Goal: Task Accomplishment & Management: Manage account settings

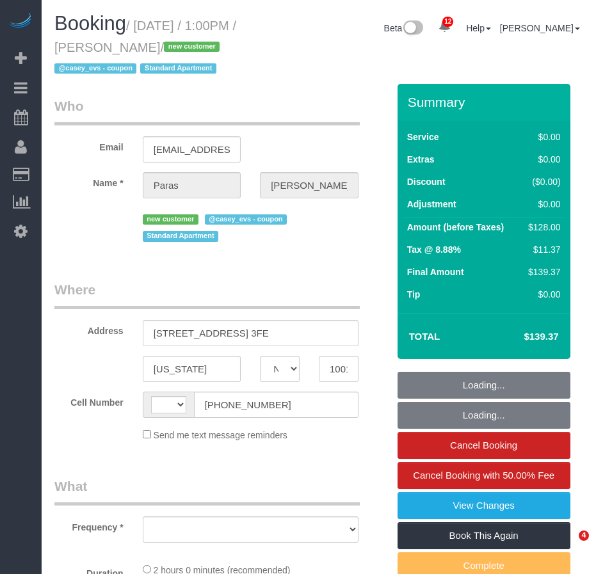
select select "NY"
select select "object:493"
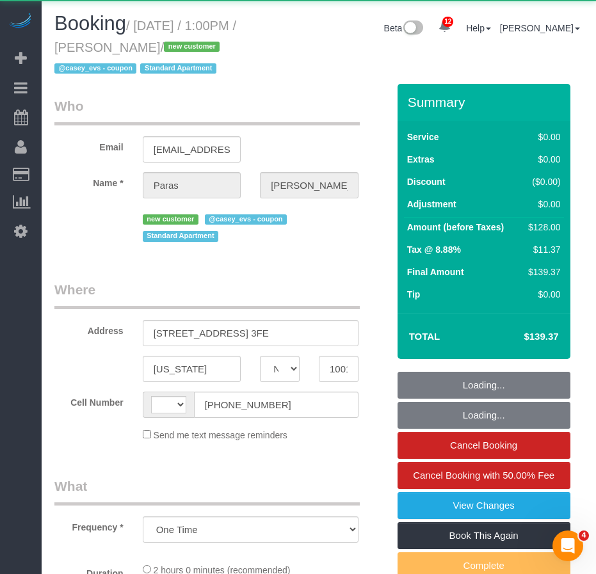
select select "number:59"
select select "number:78"
select select "number:15"
select select "number:5"
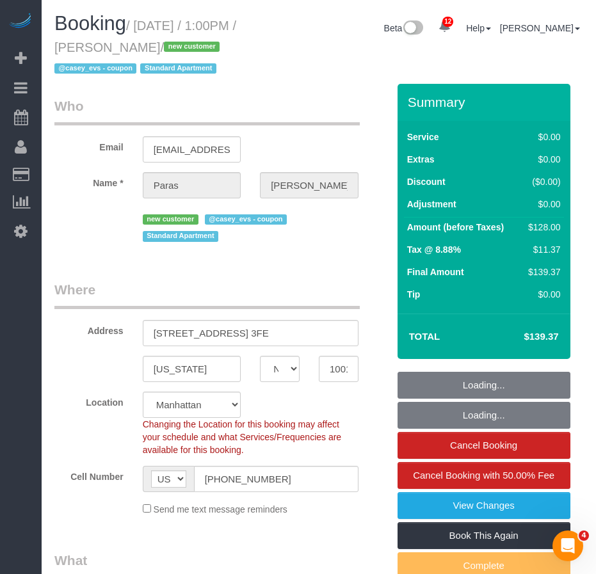
select select "string:US"
select select "1"
select select "string:stripe-pm_1S2bPS4VGloSiKo7w4JyxUZH"
select select "object:1443"
select select "spot1"
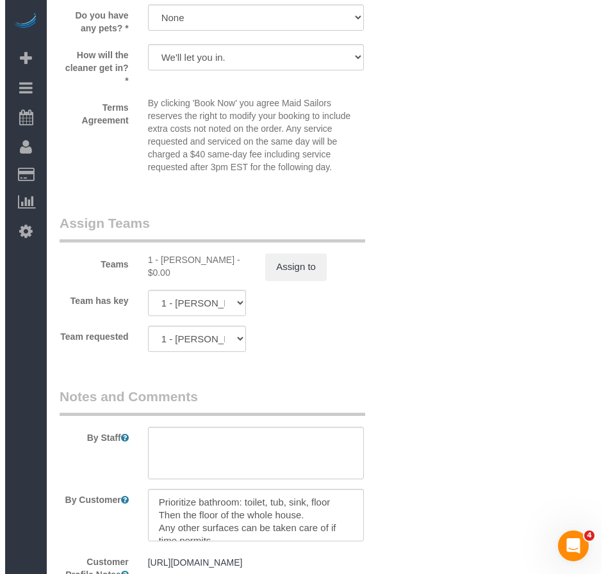
scroll to position [1665, 0]
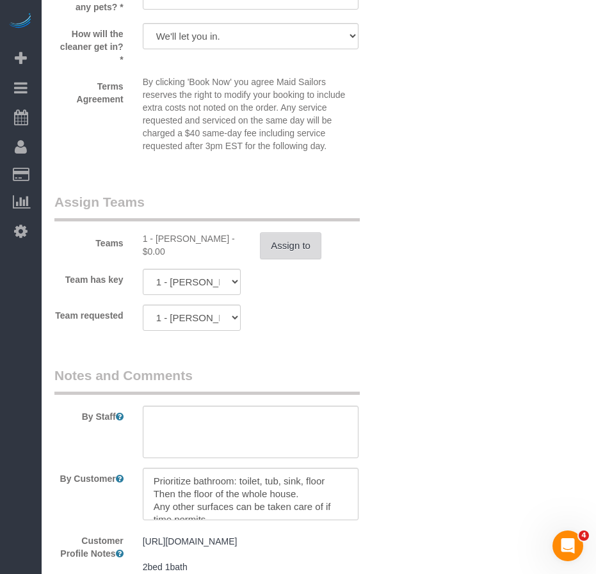
click at [291, 259] on button "Assign to" at bounding box center [290, 245] width 61 height 27
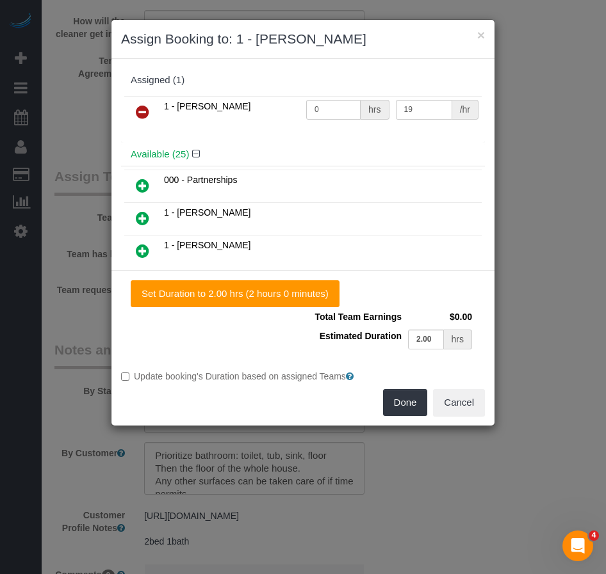
click at [145, 113] on icon at bounding box center [142, 111] width 13 height 15
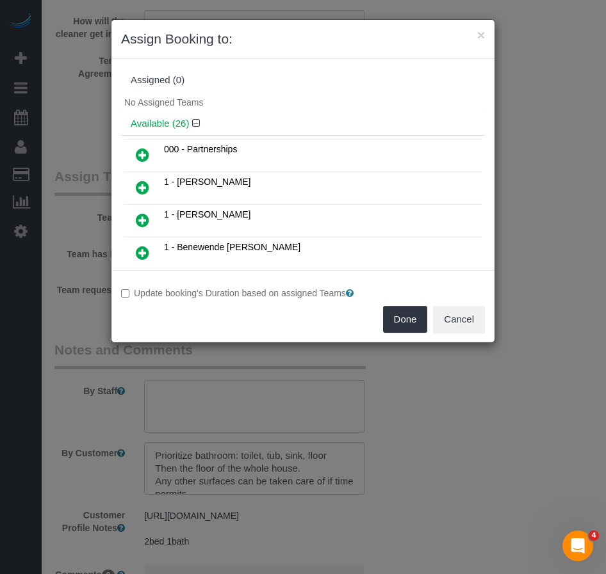
scroll to position [640, 0]
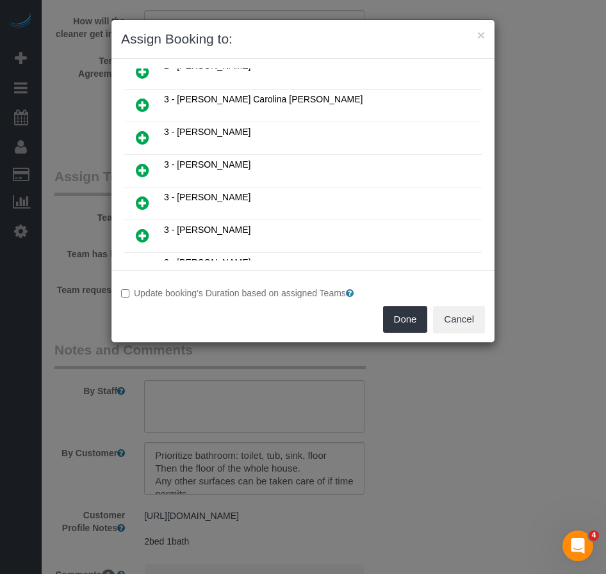
click at [136, 165] on icon at bounding box center [142, 170] width 13 height 15
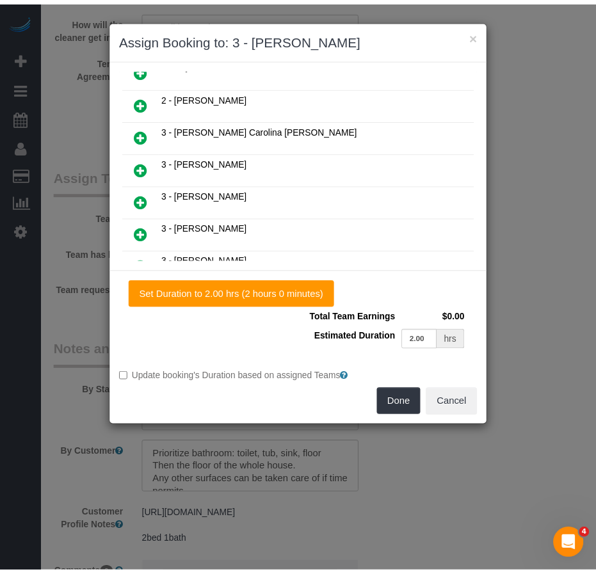
scroll to position [670, 0]
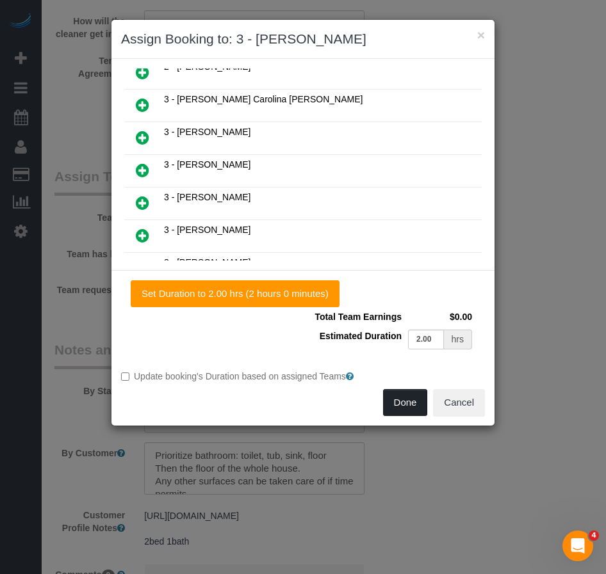
click at [403, 410] on button "Done" at bounding box center [405, 402] width 45 height 27
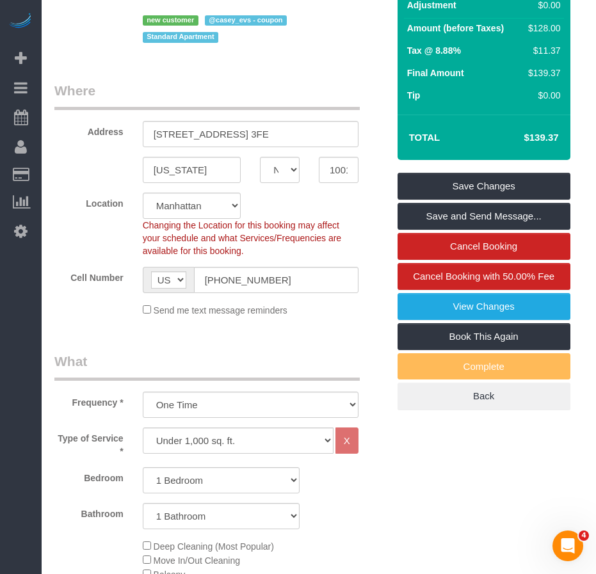
scroll to position [192, 0]
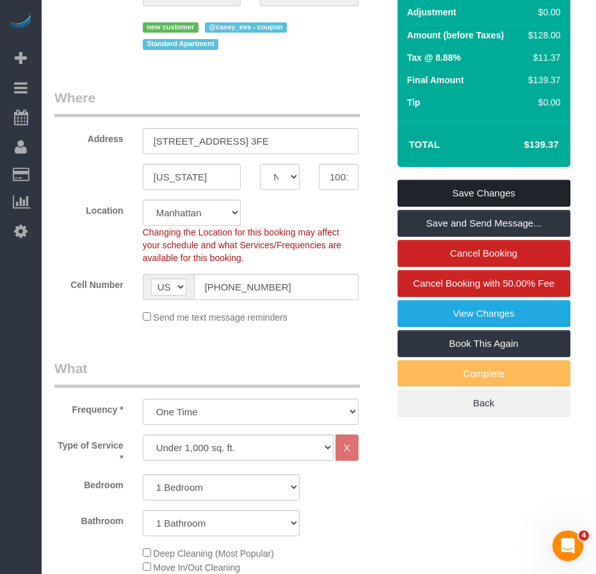
click at [419, 207] on link "Save Changes" at bounding box center [484, 193] width 173 height 27
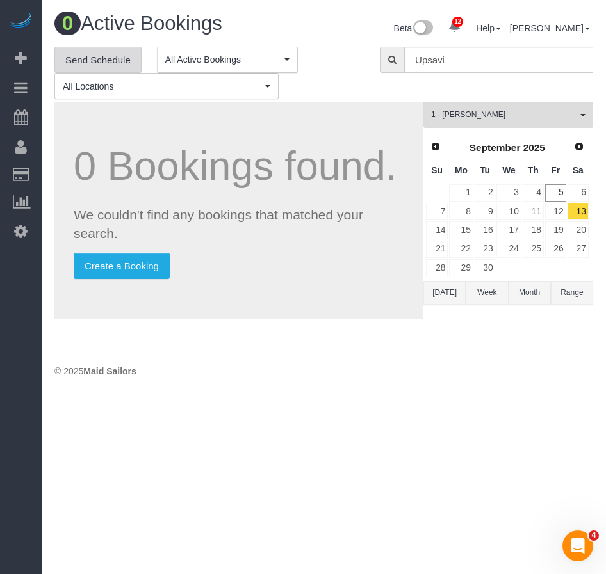
click at [78, 59] on link "Send Schedule" at bounding box center [97, 60] width 87 height 27
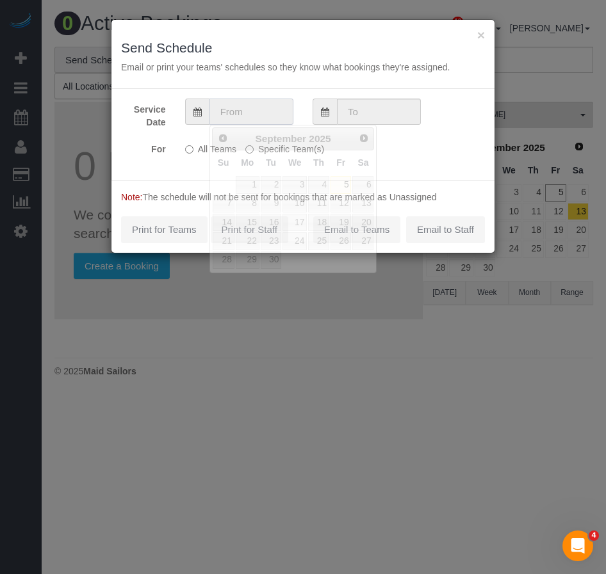
click at [263, 117] on input "text" at bounding box center [251, 112] width 84 height 26
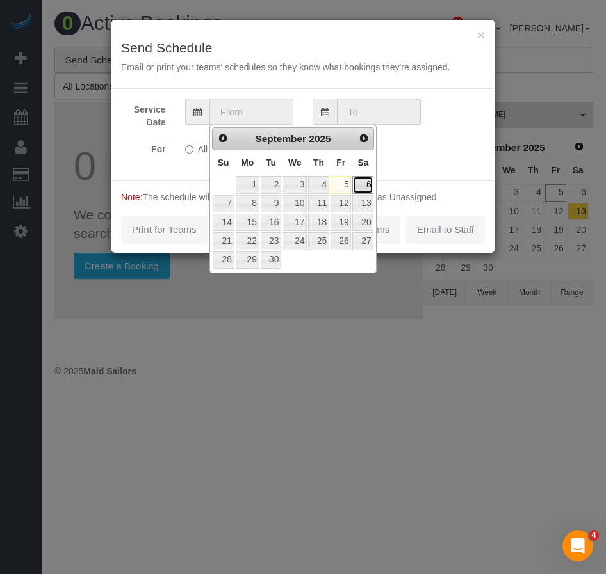
click at [368, 184] on link "6" at bounding box center [362, 184] width 21 height 17
type input "09/06/2025"
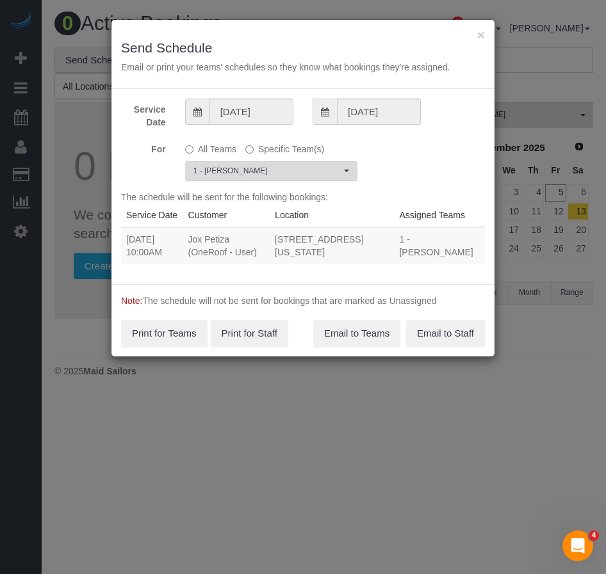
click at [285, 176] on span "1 - Xiomara Inga" at bounding box center [266, 171] width 147 height 11
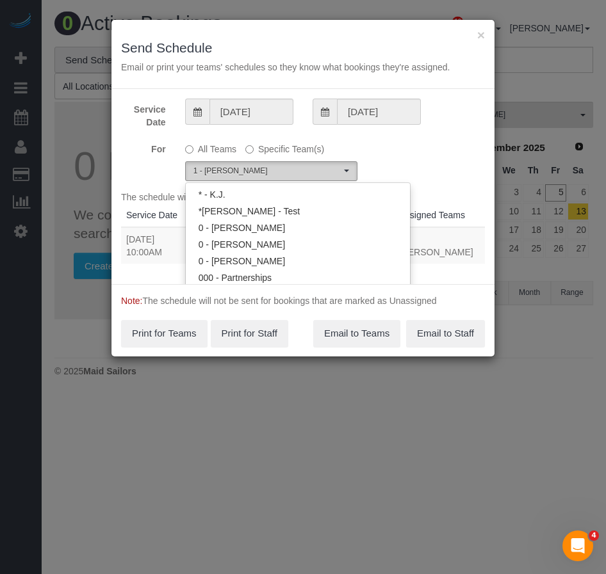
scroll to position [634, 0]
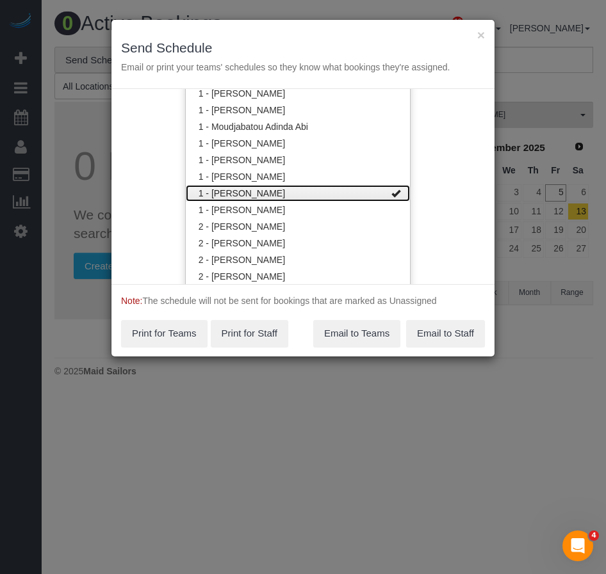
click at [300, 188] on link "1 - Xiomara Inga" at bounding box center [298, 193] width 224 height 17
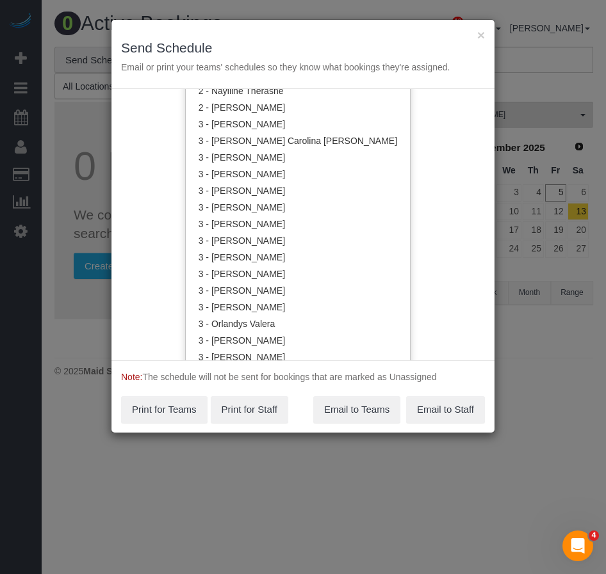
scroll to position [1024, 0]
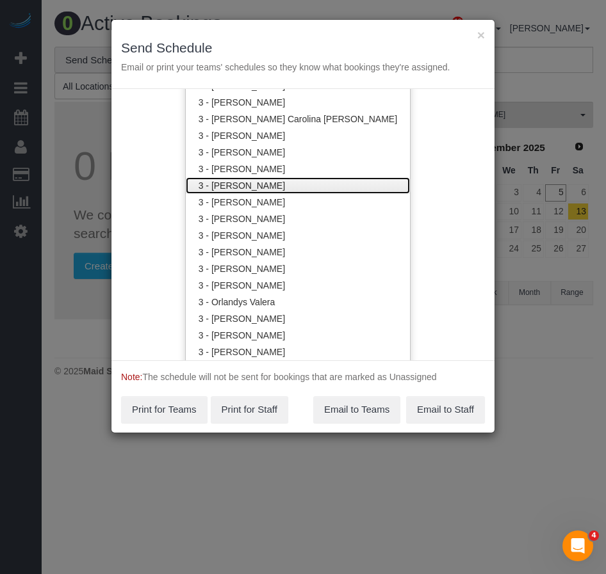
click at [259, 181] on link "3 - Hecleny Gonzalez" at bounding box center [298, 185] width 224 height 17
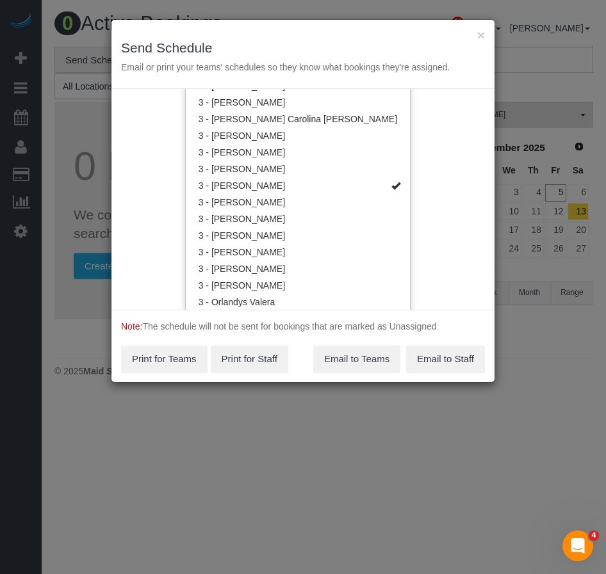
click at [425, 268] on div "Service Date 09/06/2025 09/06/2025 For All Teams Specific Team(s) 3 - Hecleny G…" at bounding box center [302, 199] width 383 height 221
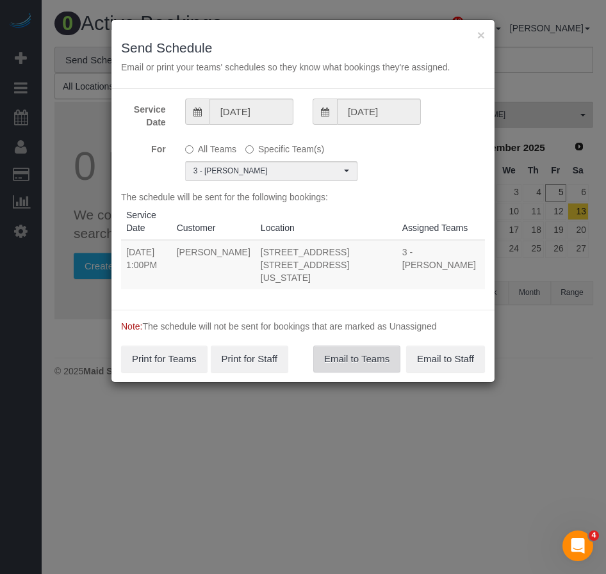
click at [363, 350] on button "Email to Teams" at bounding box center [356, 359] width 87 height 27
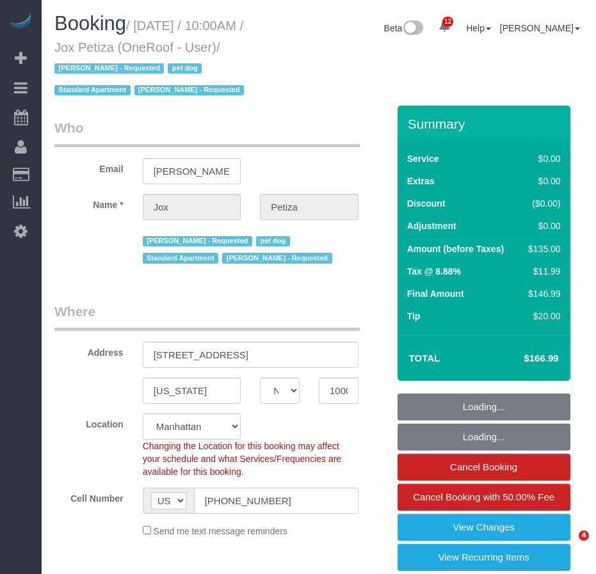
select select "NY"
select select "object:855"
select select "string:stripe-pm_1PwTrs4VGloSiKo7pLA6fO7l"
select select "spot1"
select select "number:89"
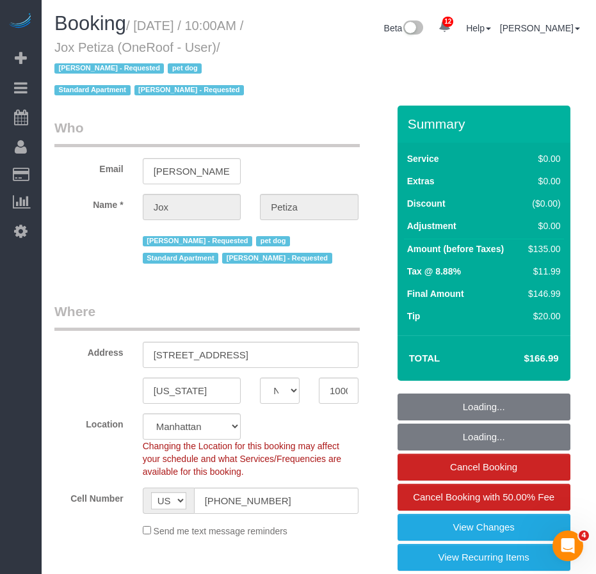
select select "number:90"
select select "number:13"
select select "number:5"
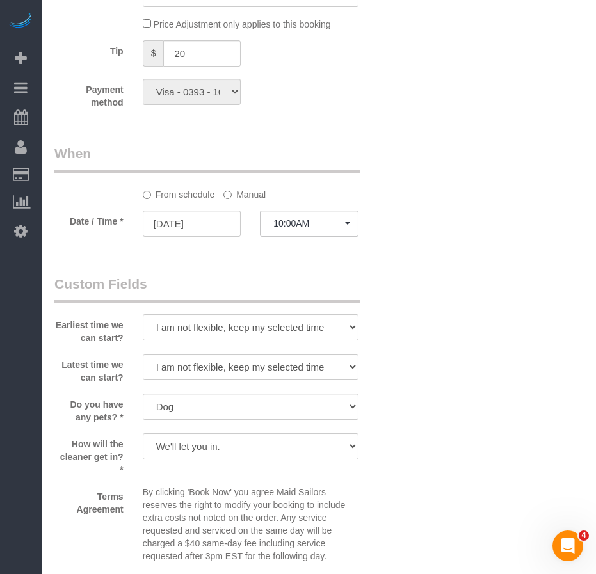
scroll to position [1281, 0]
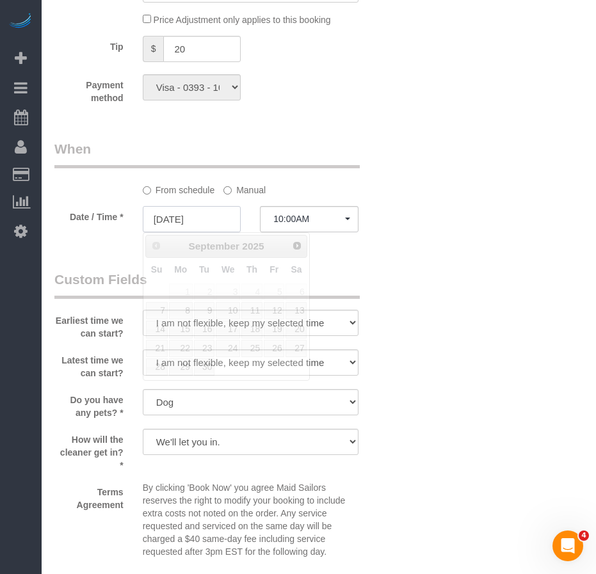
click at [191, 218] on input "[DATE]" at bounding box center [192, 219] width 99 height 26
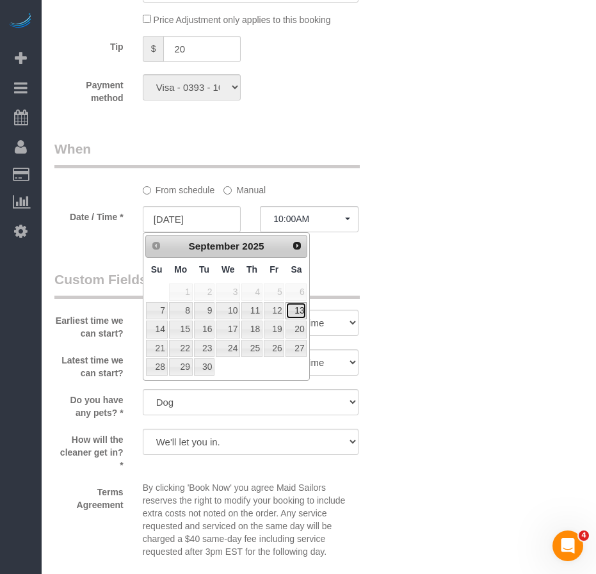
click at [293, 311] on link "13" at bounding box center [296, 310] width 21 height 17
type input "09/13/2025"
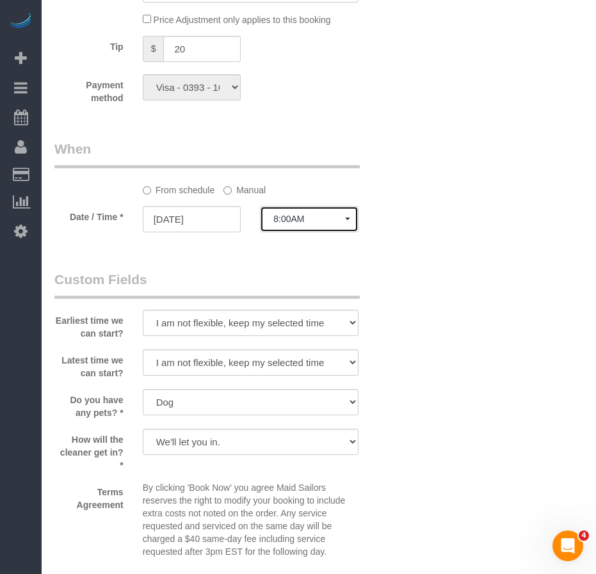
click at [314, 220] on span "8:00AM" at bounding box center [309, 219] width 72 height 10
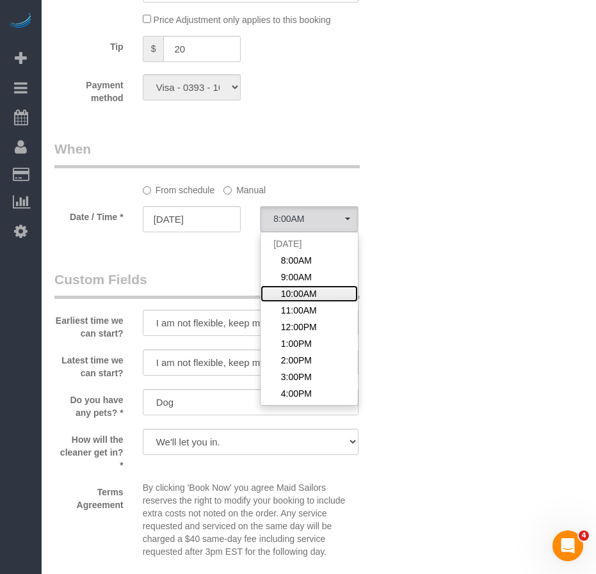
click at [303, 290] on span "10:00AM" at bounding box center [299, 293] width 36 height 13
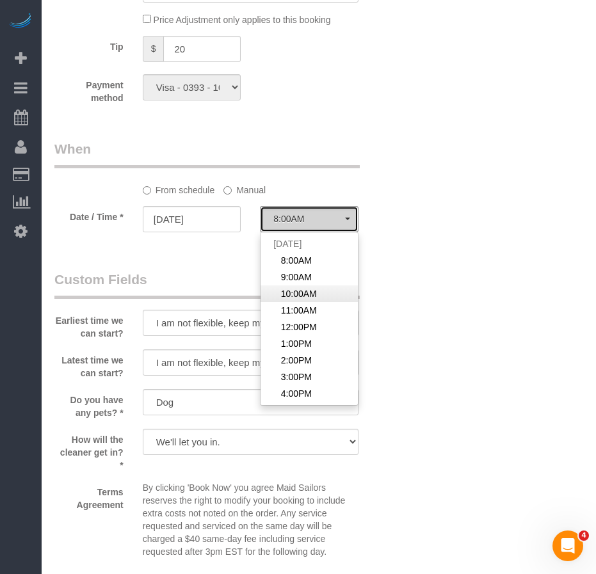
select select "spot46"
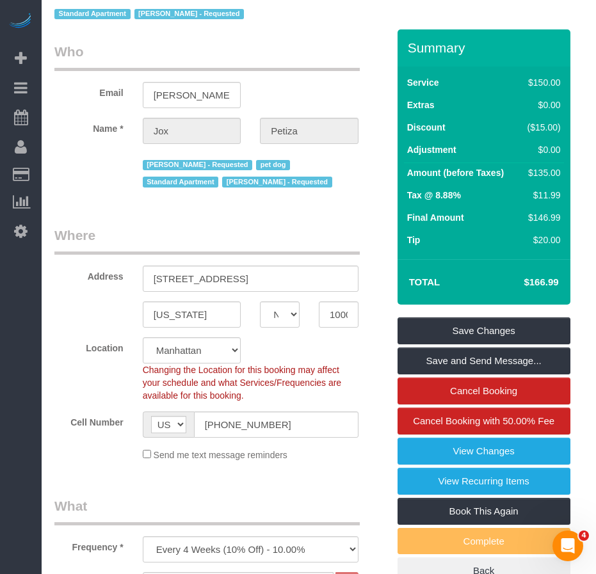
scroll to position [192, 0]
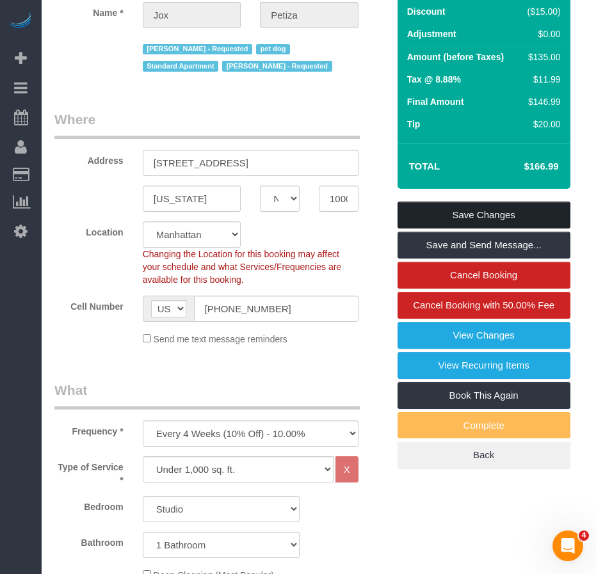
click at [444, 212] on link "Save Changes" at bounding box center [484, 215] width 173 height 27
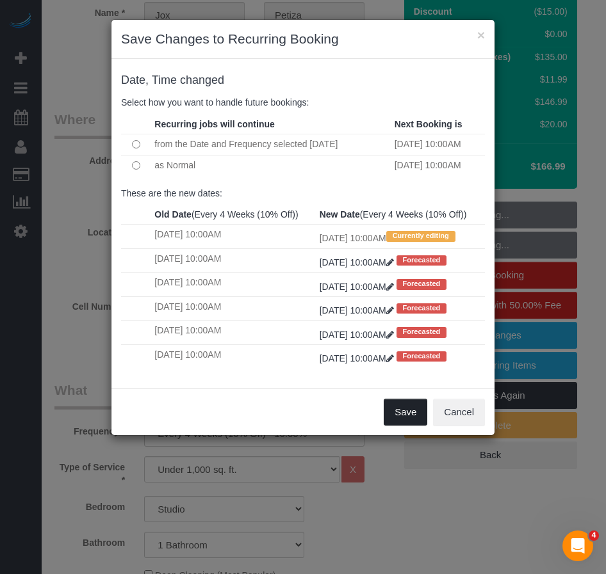
click at [401, 426] on button "Save" at bounding box center [406, 412] width 44 height 27
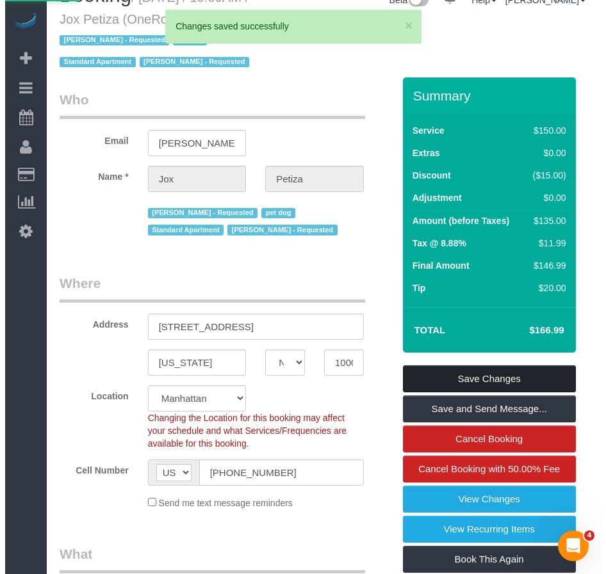
scroll to position [0, 0]
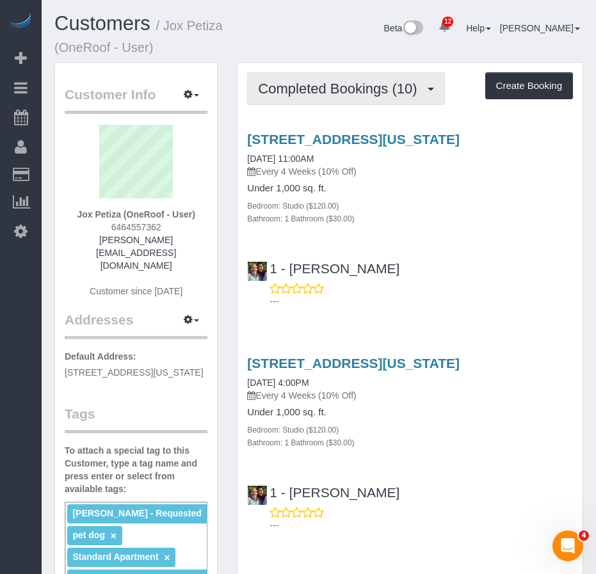
click at [320, 95] on span "Completed Bookings (10)" at bounding box center [340, 89] width 165 height 16
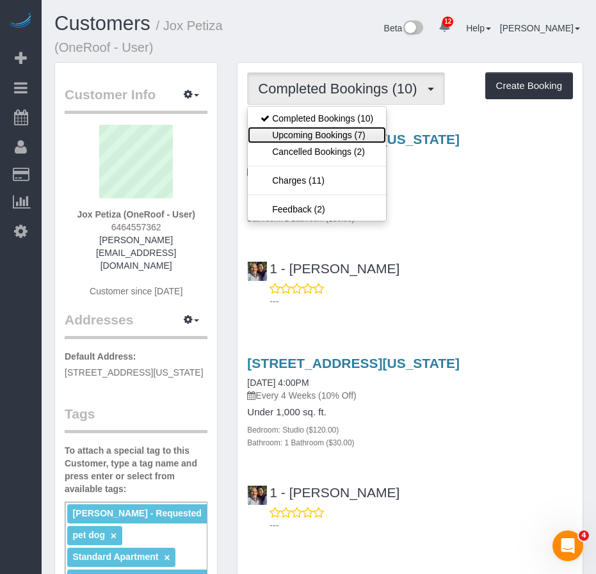
click at [304, 136] on link "Upcoming Bookings (7)" at bounding box center [317, 135] width 138 height 17
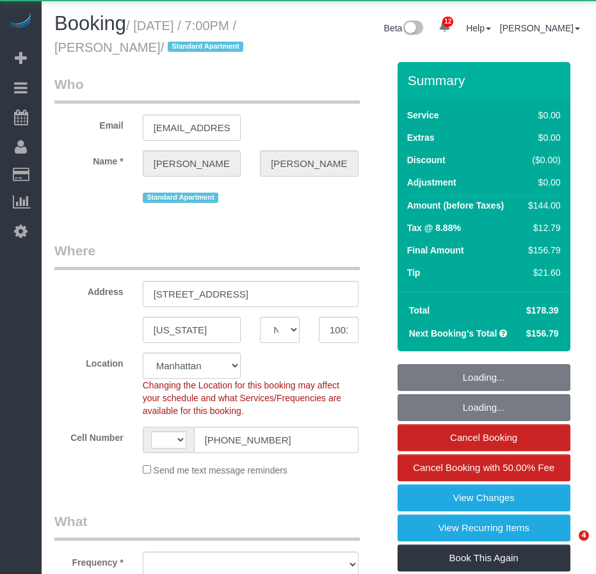
select select "NY"
select select "object:985"
select select "1"
select select "number:89"
select select "number:90"
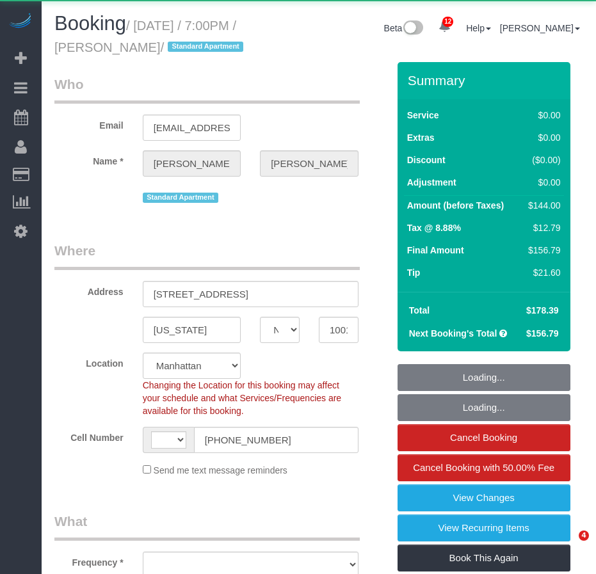
select select "number:15"
select select "number:5"
select select "string:[GEOGRAPHIC_DATA]"
select select "string:stripe-pm_1Pxy4y4VGloSiKo7MsM83P5T"
select select "spot1"
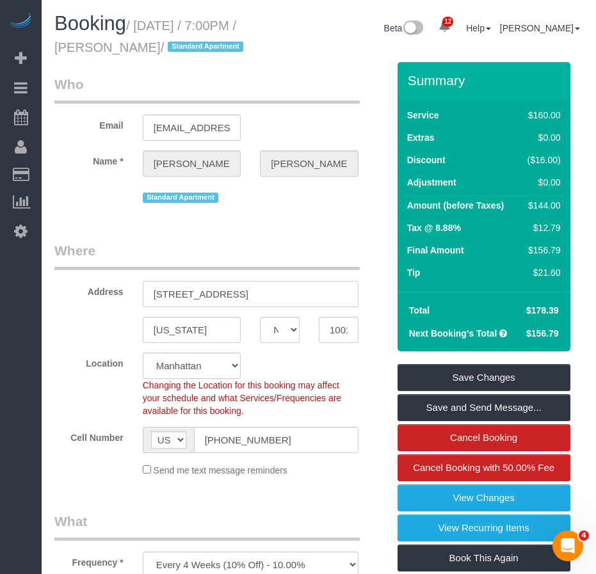
click at [254, 307] on input "211 West 56th Street, #29M" at bounding box center [251, 294] width 216 height 26
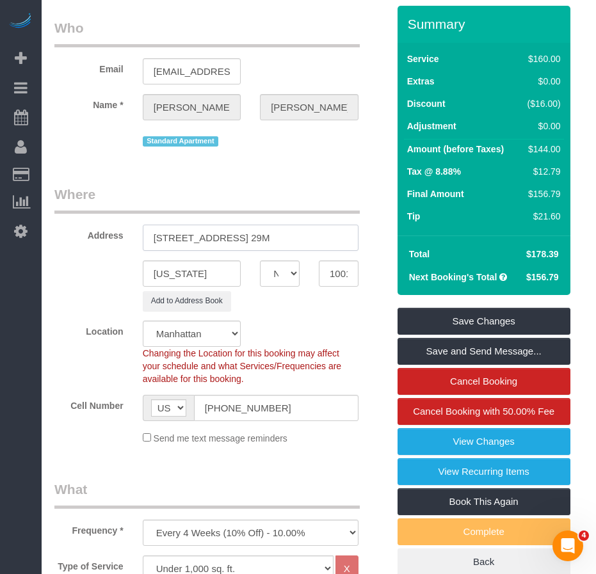
scroll to position [128, 0]
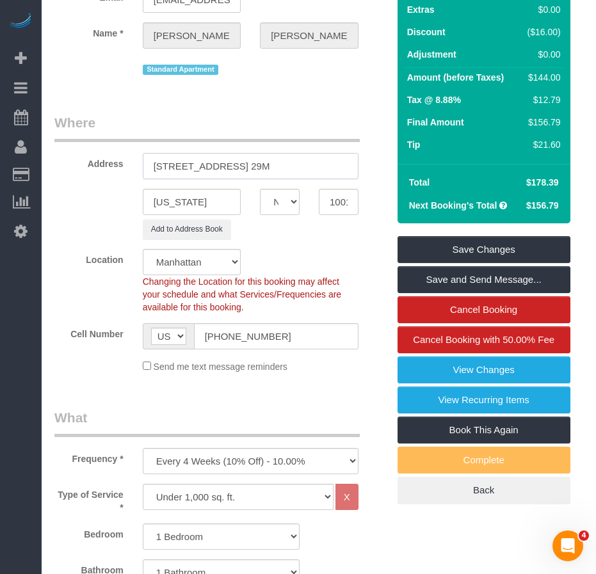
type input "211 West 56th Street, Apt. 29M"
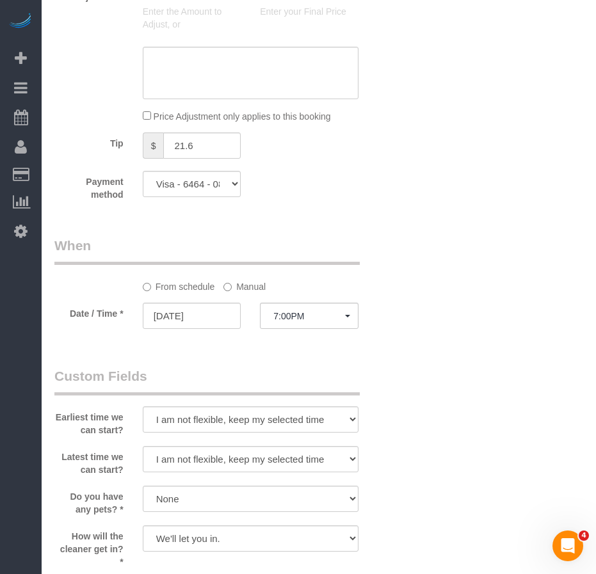
scroll to position [1153, 0]
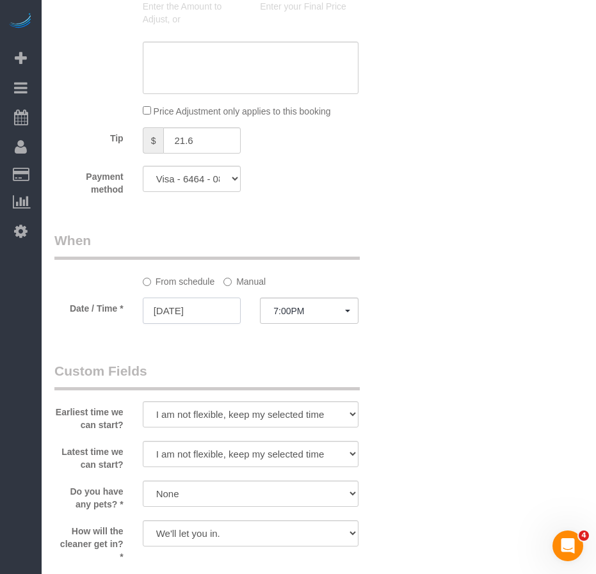
click at [184, 324] on input "09/06/2025" at bounding box center [192, 311] width 99 height 26
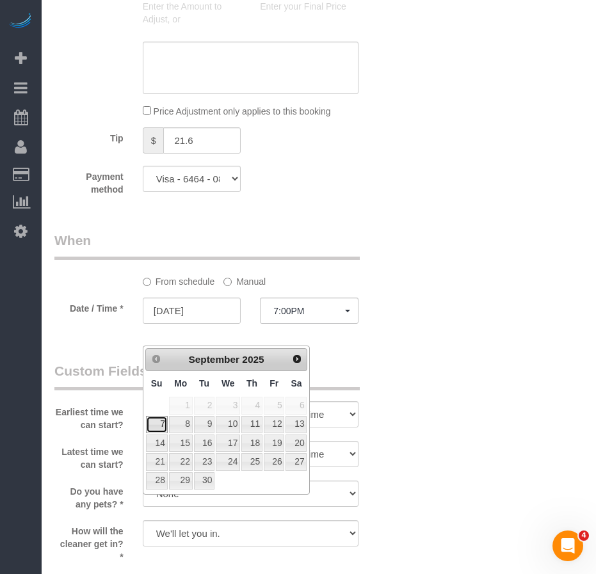
click at [159, 429] on link "7" at bounding box center [157, 424] width 22 height 17
type input "09/07/2025"
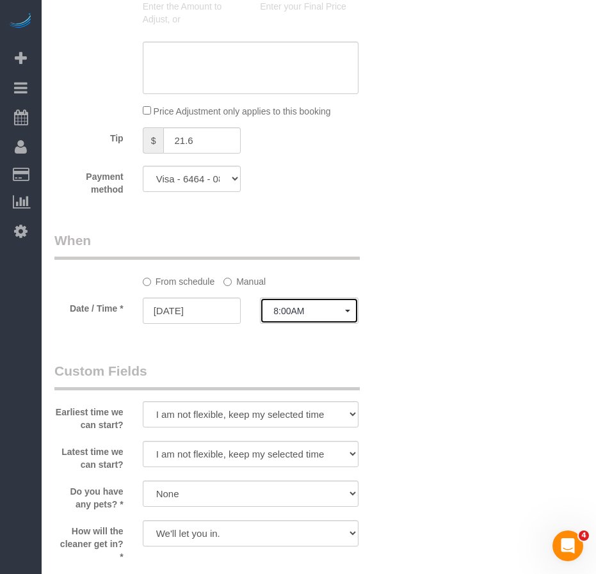
click at [305, 316] on span "8:00AM" at bounding box center [309, 311] width 72 height 10
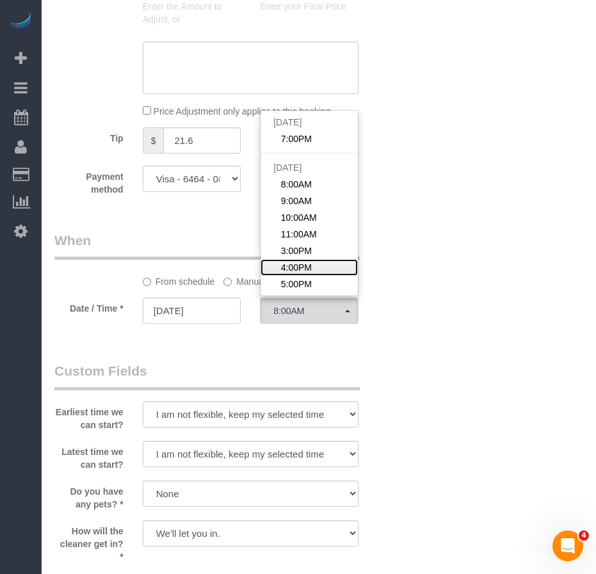
click at [287, 274] on span "4:00PM" at bounding box center [296, 267] width 31 height 13
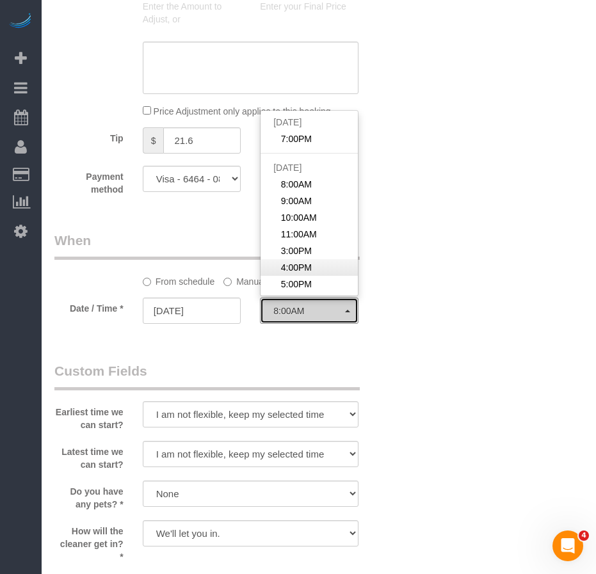
select select "spot7"
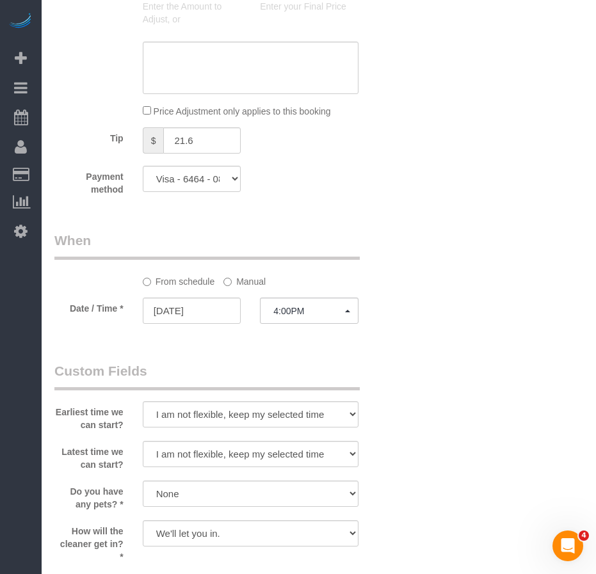
click at [427, 391] on div "Who Email megan.zimmer@gmail.com Name * Megan Zimmer Standard Apartment Where A…" at bounding box center [318, 46] width 529 height 2273
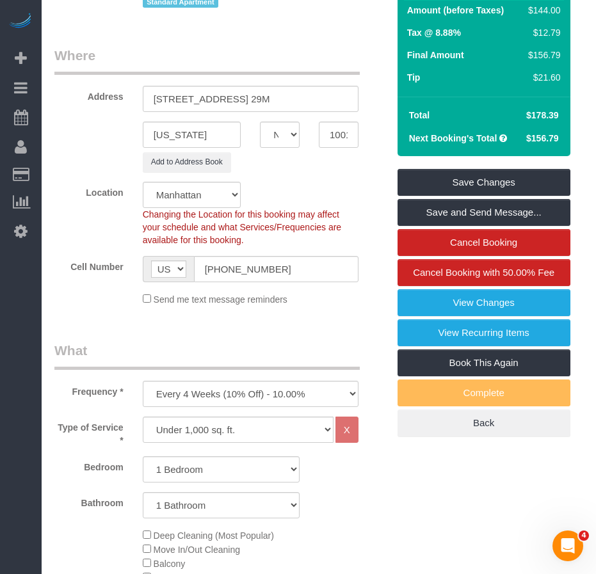
scroll to position [192, 0]
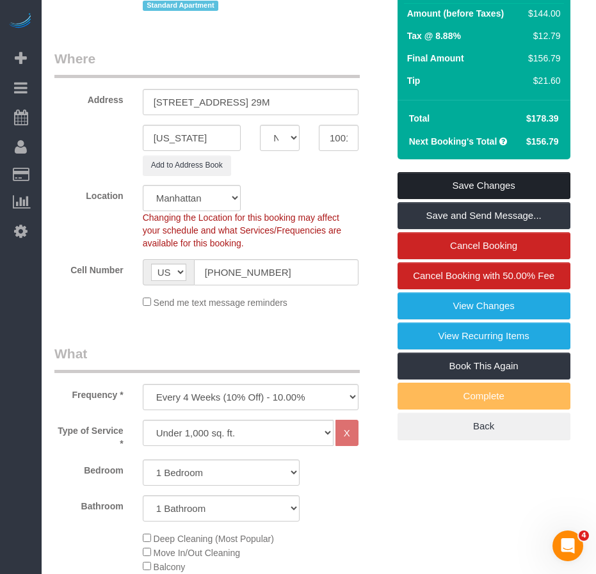
click at [425, 199] on link "Save Changes" at bounding box center [484, 185] width 173 height 27
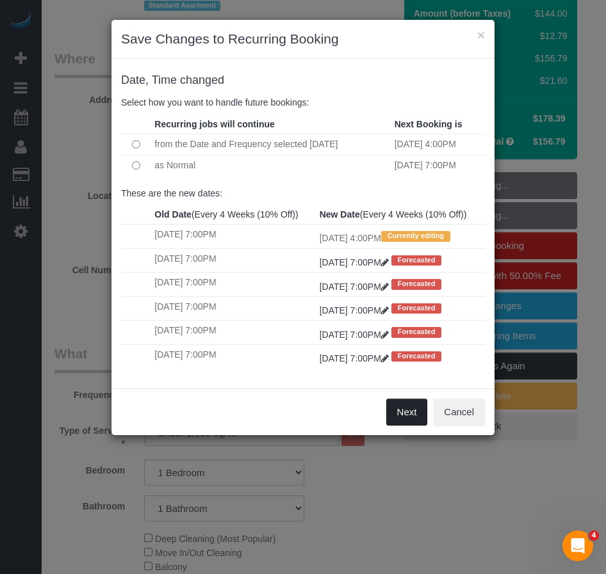
click at [407, 426] on button "Next" at bounding box center [407, 412] width 42 height 27
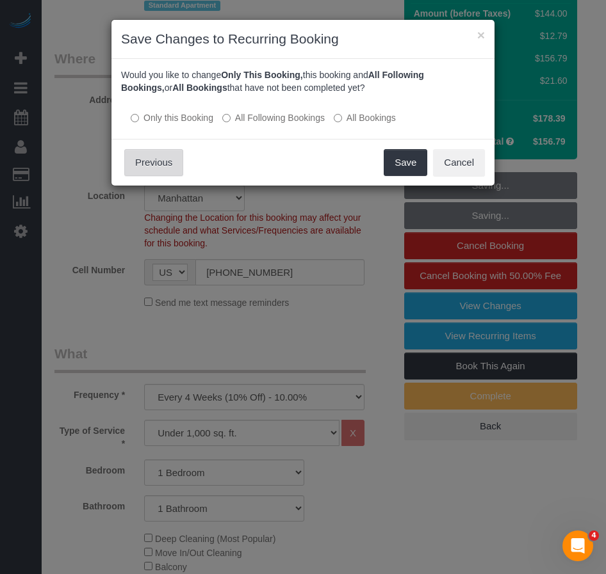
click at [149, 160] on button "Previous" at bounding box center [153, 162] width 59 height 27
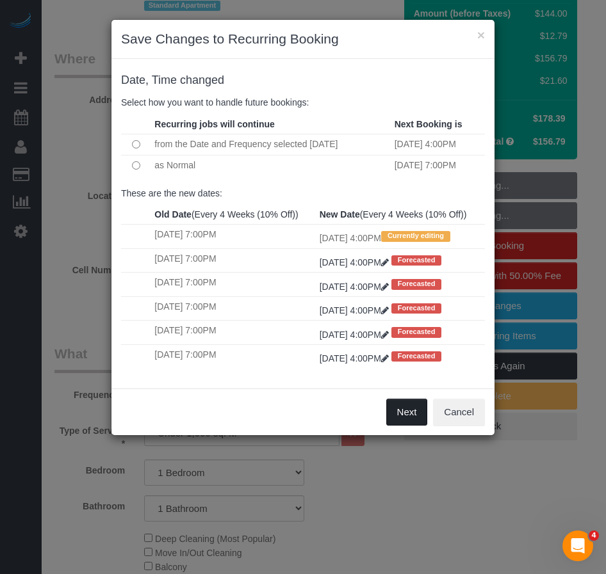
click at [401, 426] on button "Next" at bounding box center [407, 412] width 42 height 27
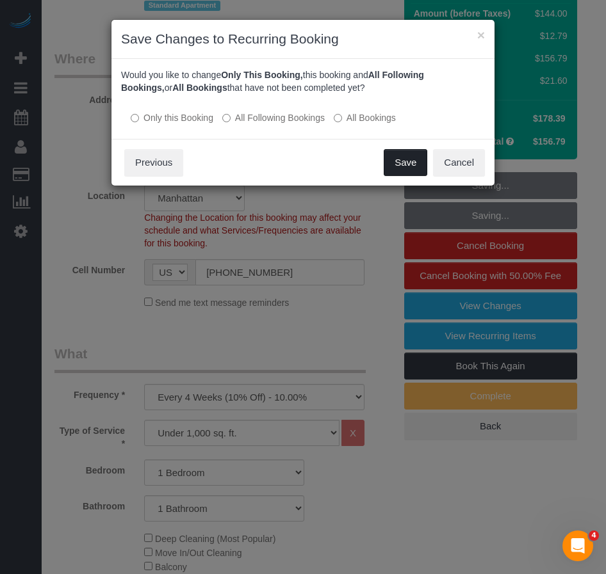
click at [401, 155] on button "Save" at bounding box center [406, 162] width 44 height 27
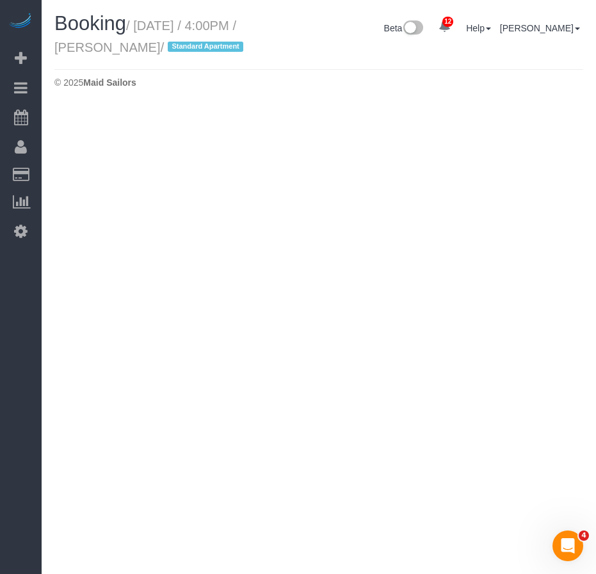
select select "NY"
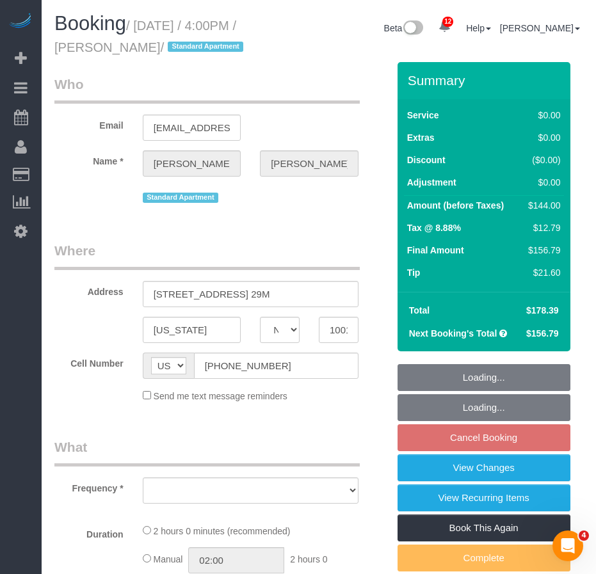
select select "number:89"
select select "number:90"
select select "number:15"
select select "number:5"
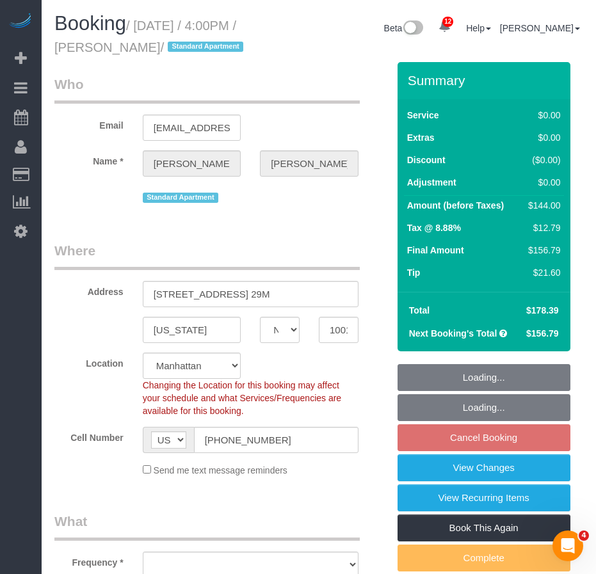
select select "string:stripe-pm_1Pxy4y4VGloSiKo7MsM83P5T"
select select "object:3496"
select select "1"
select select "spot49"
select select "object:4014"
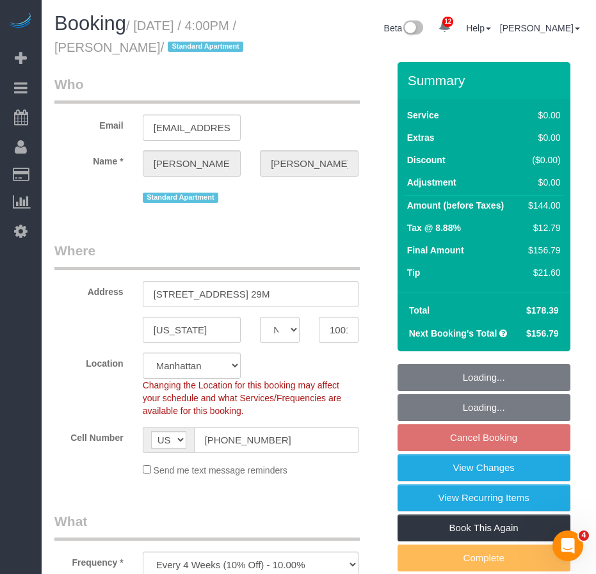
select select "1"
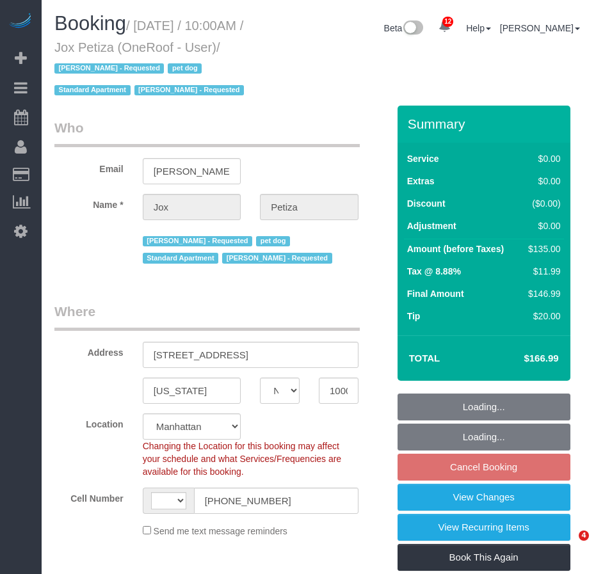
select select "NY"
select select "string:US"
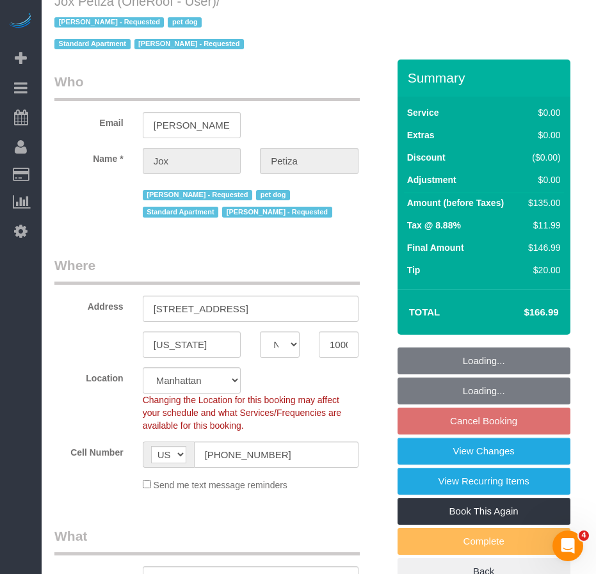
select select "object:893"
select select "spot3"
select select "number:89"
select select "number:90"
select select "number:13"
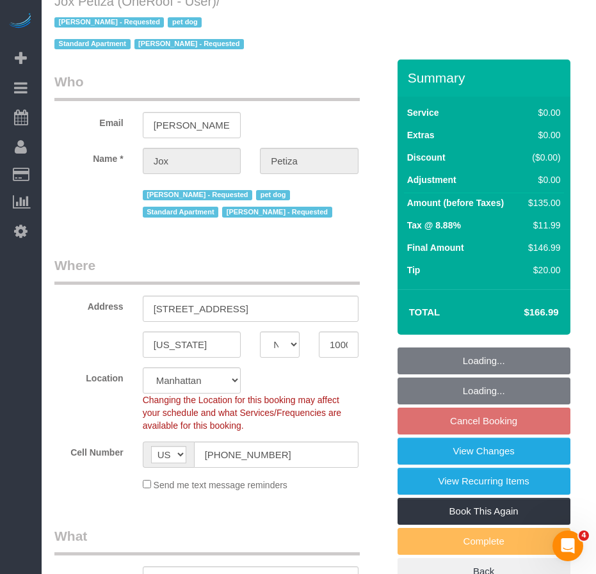
select select "number:5"
select select "object:1448"
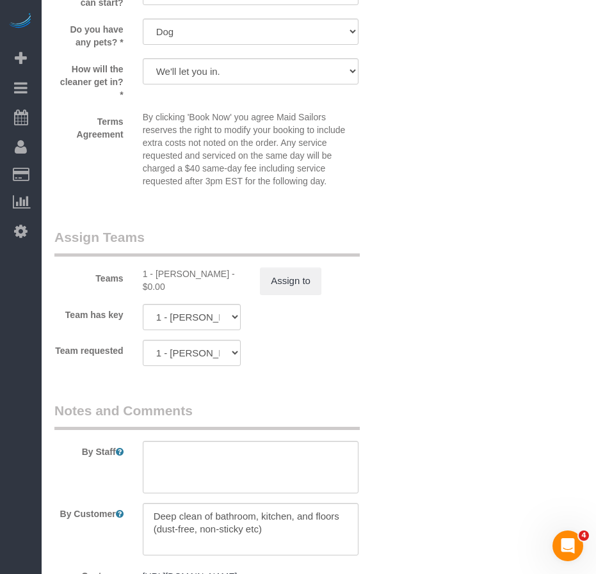
scroll to position [1890, 0]
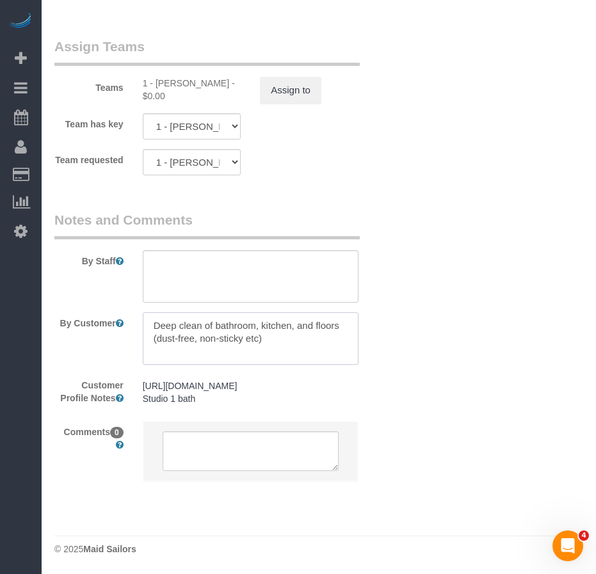
drag, startPoint x: 274, startPoint y: 328, endPoint x: 154, endPoint y: 311, distance: 121.6
click at [154, 312] on textarea at bounding box center [251, 338] width 216 height 53
click at [304, 314] on textarea at bounding box center [251, 338] width 216 height 53
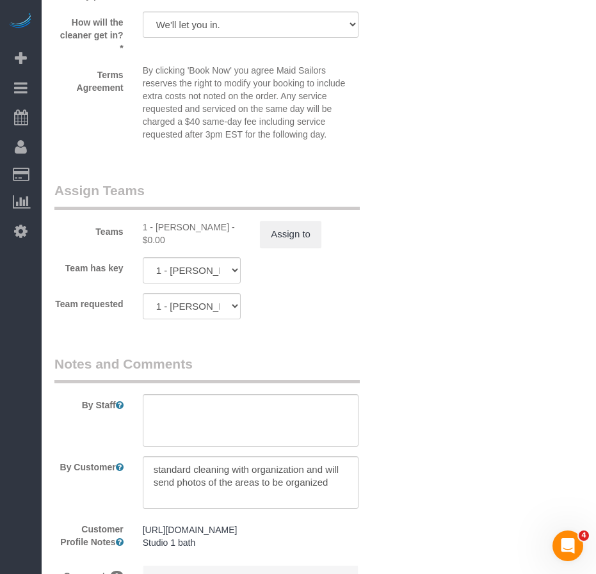
scroll to position [1857, 0]
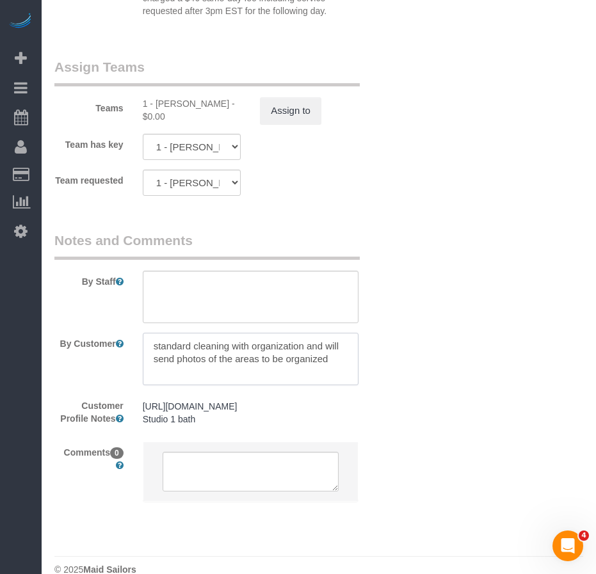
drag, startPoint x: 306, startPoint y: 346, endPoint x: 342, endPoint y: 365, distance: 40.4
click at [342, 365] on textarea at bounding box center [251, 359] width 216 height 53
type textarea "standard cleaning with organization"
drag, startPoint x: 318, startPoint y: 350, endPoint x: 149, endPoint y: 365, distance: 169.0
click at [149, 365] on textarea at bounding box center [251, 359] width 216 height 53
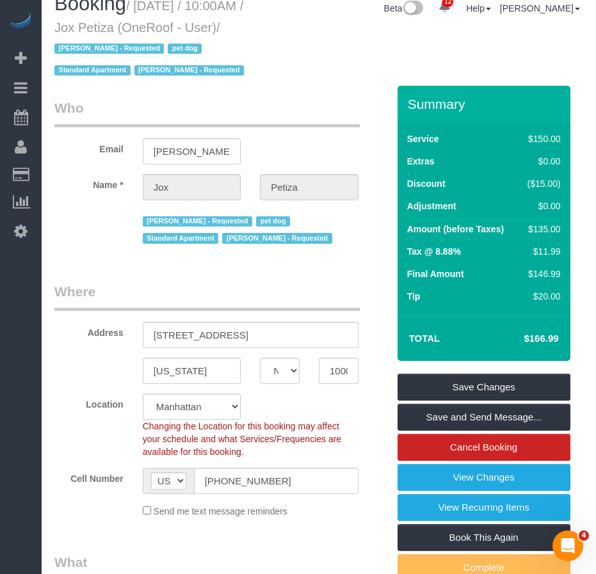
scroll to position [0, 0]
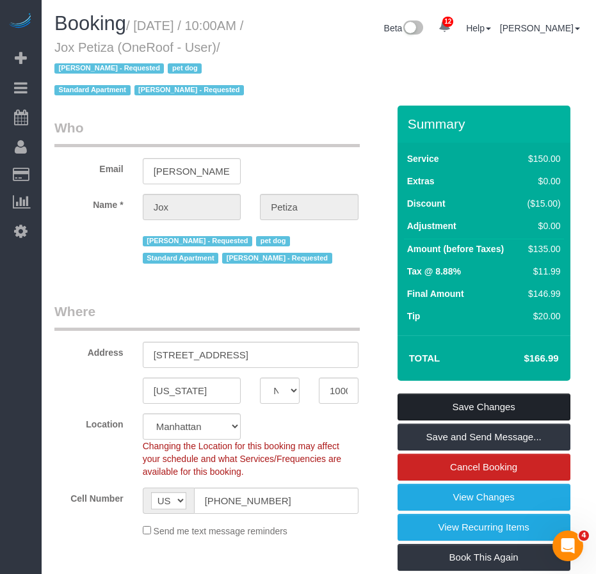
click at [447, 403] on link "Save Changes" at bounding box center [484, 407] width 173 height 27
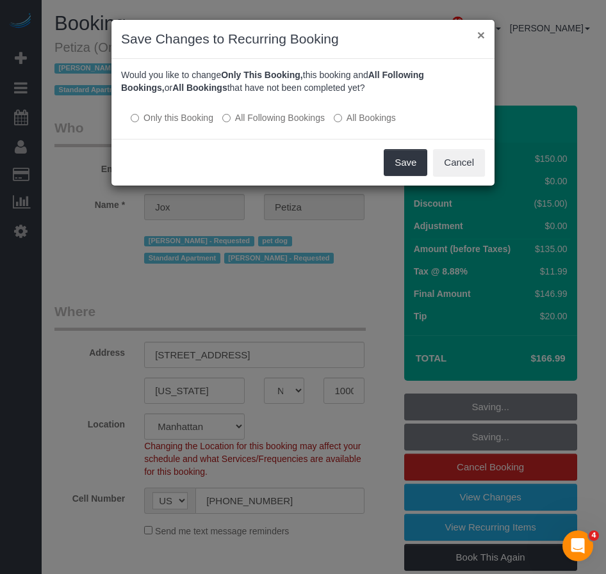
click at [481, 35] on button "×" at bounding box center [481, 34] width 8 height 13
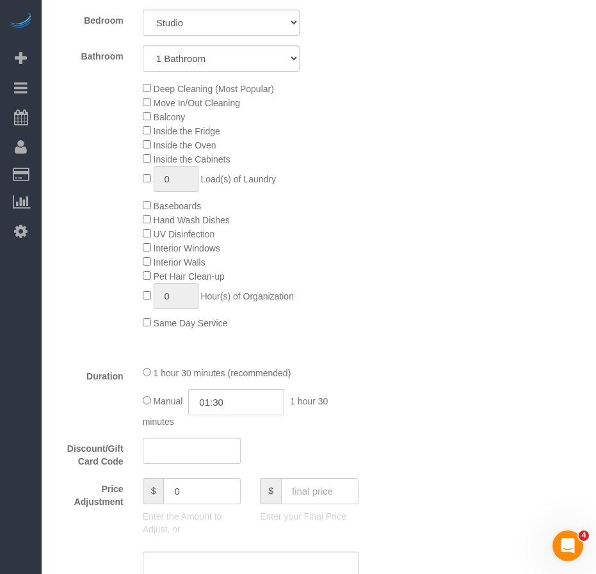
scroll to position [640, 0]
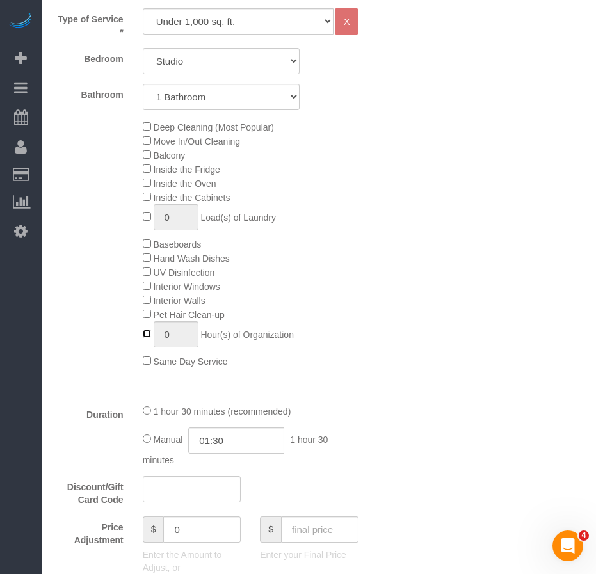
type input "1"
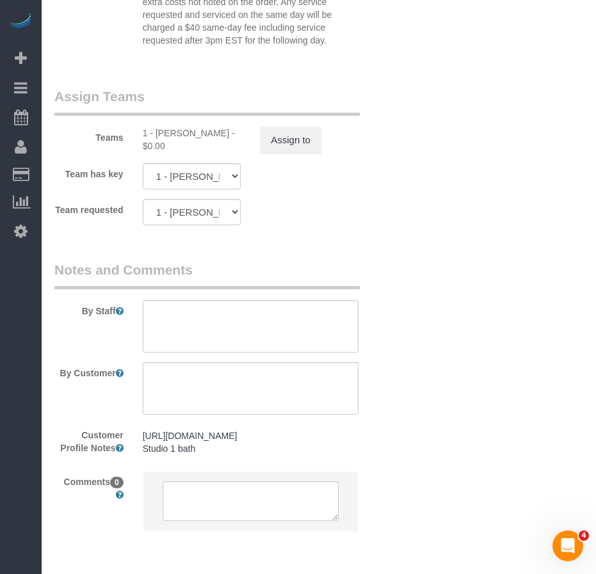
scroll to position [1698, 0]
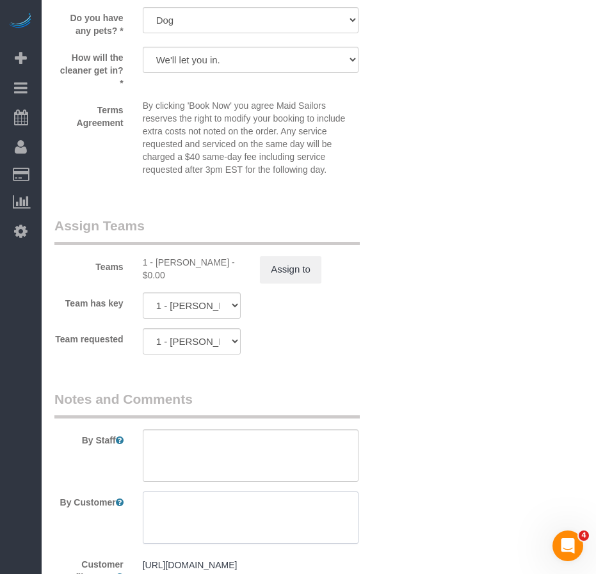
click at [259, 499] on textarea at bounding box center [251, 518] width 216 height 53
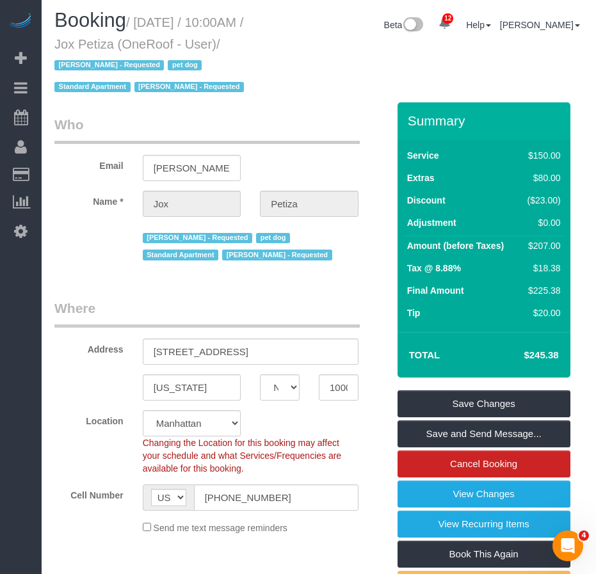
scroll to position [0, 0]
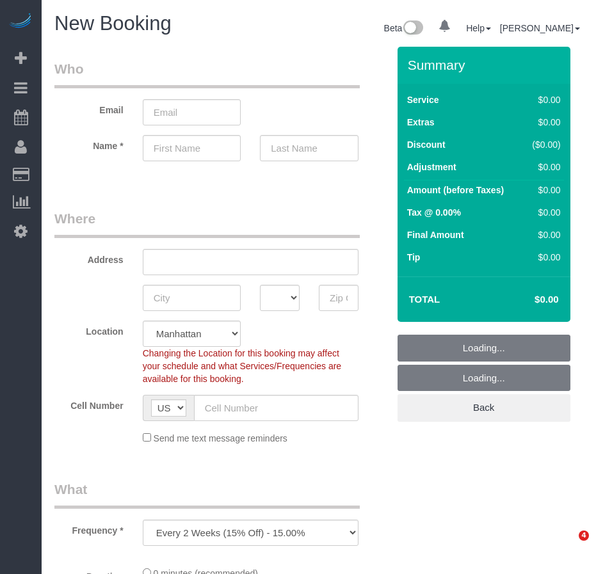
select select "number:89"
select select "number:90"
